Goal: Task Accomplishment & Management: Use online tool/utility

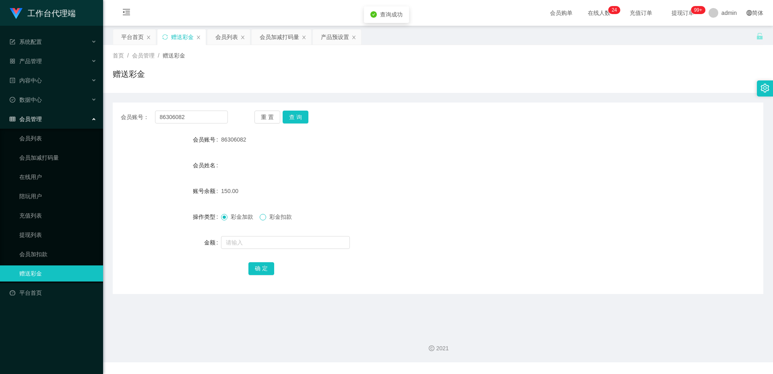
click at [266, 215] on span at bounding box center [263, 217] width 6 height 6
click at [261, 241] on input "text" at bounding box center [285, 242] width 129 height 13
click at [228, 218] on span "彩金加款" at bounding box center [242, 217] width 29 height 6
click at [279, 217] on span "彩金扣款" at bounding box center [280, 217] width 29 height 6
click at [265, 240] on input "150" at bounding box center [285, 242] width 129 height 13
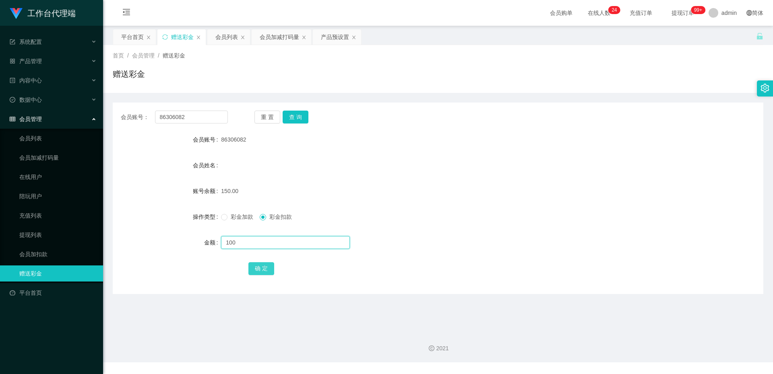
type input "100"
click at [263, 270] on button "确 定" at bounding box center [261, 269] width 26 height 13
drag, startPoint x: 246, startPoint y: 247, endPoint x: 246, endPoint y: 240, distance: 7.2
click at [246, 247] on input "text" at bounding box center [285, 242] width 129 height 13
type input "1"
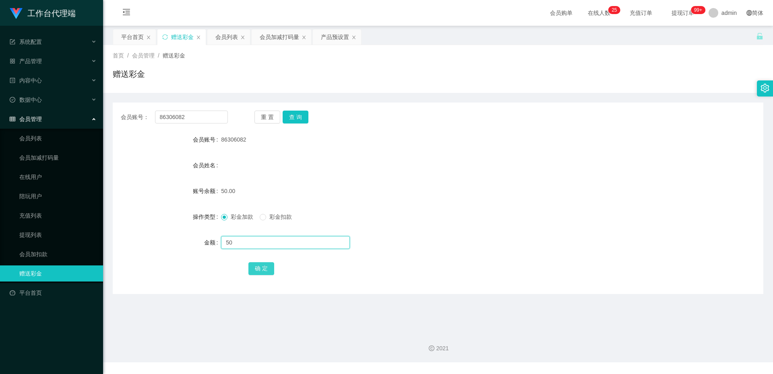
type input "50"
click at [261, 275] on button "确 定" at bounding box center [261, 269] width 26 height 13
click at [246, 219] on span "彩金加款" at bounding box center [242, 217] width 29 height 6
click at [300, 119] on button "查 询" at bounding box center [296, 117] width 26 height 13
click at [262, 241] on input "text" at bounding box center [285, 242] width 129 height 13
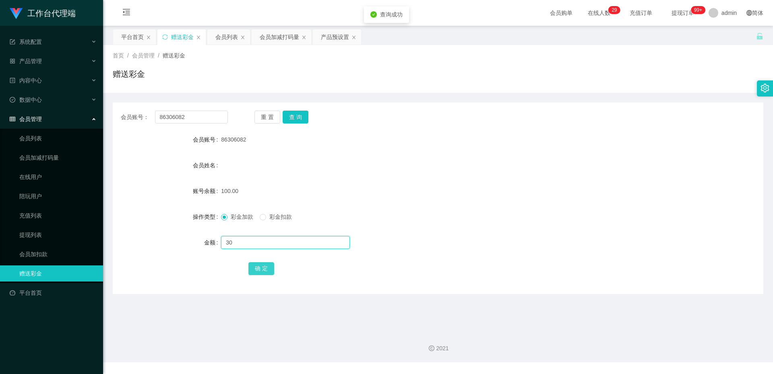
type input "30"
click at [265, 268] on button "确 定" at bounding box center [261, 269] width 26 height 13
click at [267, 213] on label "彩金扣款" at bounding box center [277, 217] width 35 height 8
click at [260, 238] on input "text" at bounding box center [285, 242] width 129 height 13
type input "130"
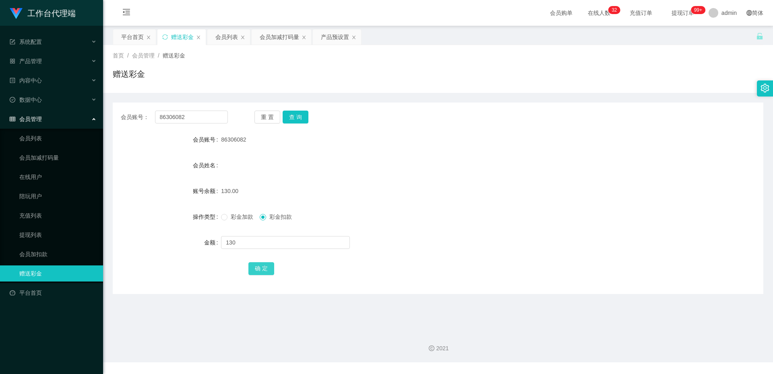
click at [254, 270] on button "确 定" at bounding box center [261, 269] width 26 height 13
